Goal: Information Seeking & Learning: Check status

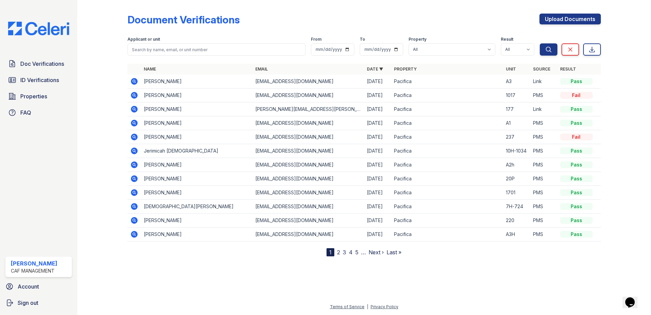
click at [138, 178] on icon at bounding box center [134, 179] width 8 height 8
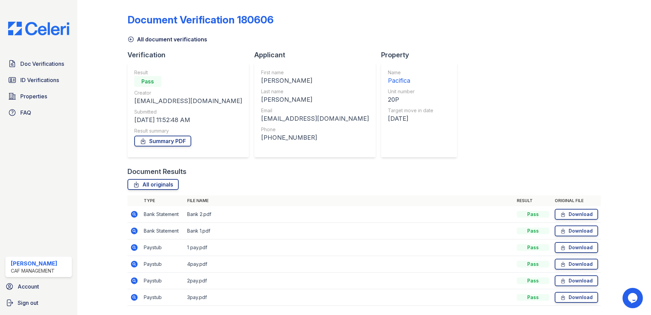
click at [132, 214] on icon at bounding box center [134, 214] width 7 height 7
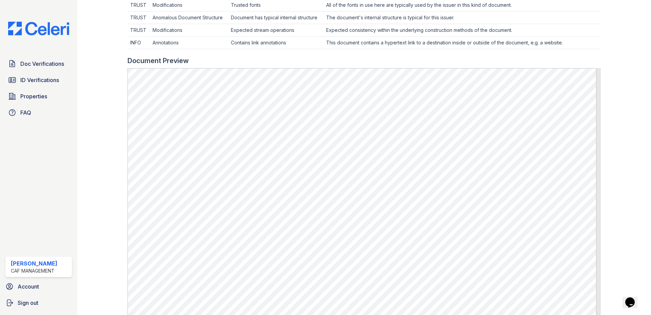
scroll to position [271, 0]
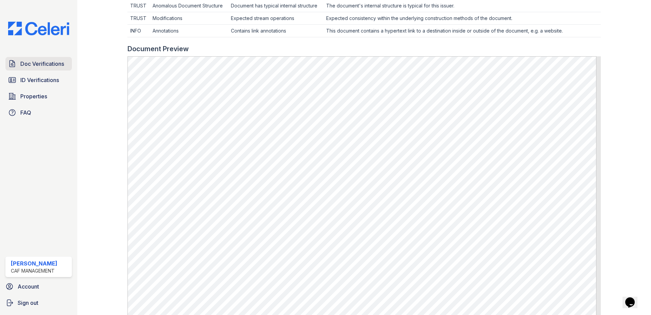
click at [34, 64] on span "Doc Verifications" at bounding box center [42, 64] width 44 height 8
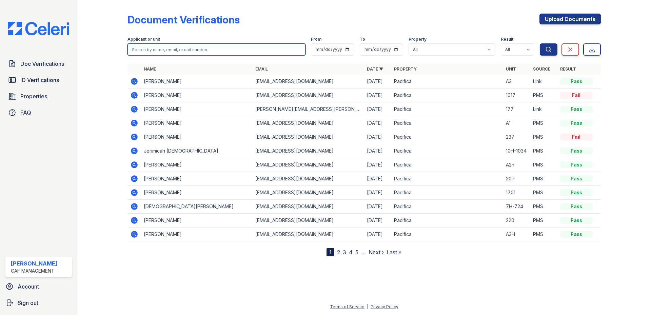
click at [206, 54] on input "search" at bounding box center [217, 49] width 178 height 12
type input "green"
click at [540, 43] on button "Search" at bounding box center [549, 49] width 18 height 12
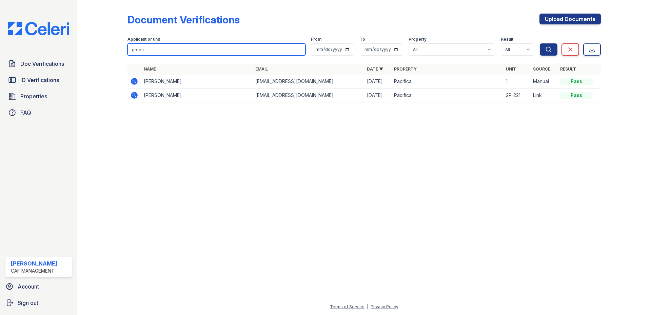
drag, startPoint x: 148, startPoint y: 50, endPoint x: 123, endPoint y: 53, distance: 24.9
click at [123, 53] on div "Document Verifications Upload Documents Filter Applicant or unit green From To …" at bounding box center [364, 60] width 552 height 120
type input "bradley"
click at [540, 43] on button "Search" at bounding box center [549, 49] width 18 height 12
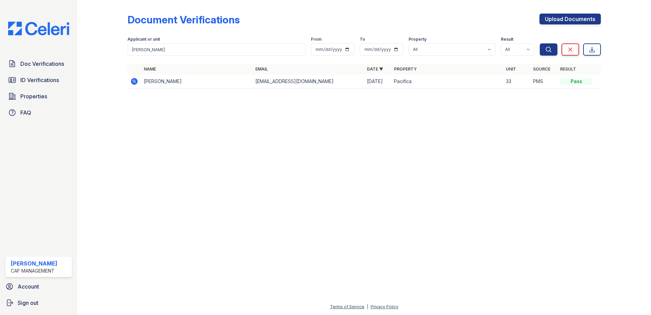
click at [135, 83] on icon at bounding box center [134, 81] width 7 height 7
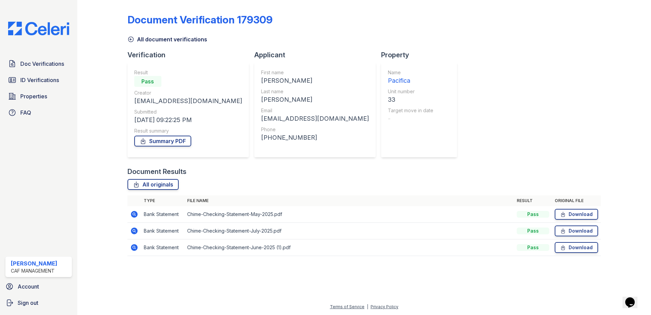
drag, startPoint x: 231, startPoint y: 98, endPoint x: 131, endPoint y: 104, distance: 100.9
click at [131, 104] on div "Result Pass Creator [EMAIL_ADDRESS][DOMAIN_NAME] Submitted [DATE] 09:22:25 PM R…" at bounding box center [188, 109] width 121 height 95
drag, startPoint x: 131, startPoint y: 104, endPoint x: 138, endPoint y: 100, distance: 8.0
copy div "[EMAIL_ADDRESS][DOMAIN_NAME]"
